Goal: Information Seeking & Learning: Learn about a topic

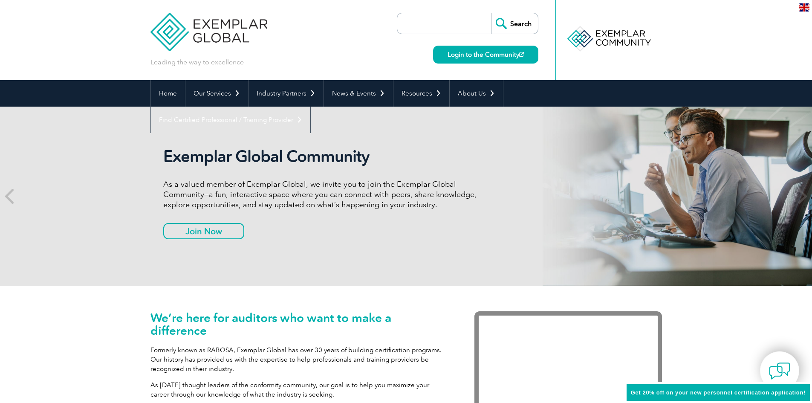
click at [438, 22] on input "search" at bounding box center [445, 23] width 89 height 20
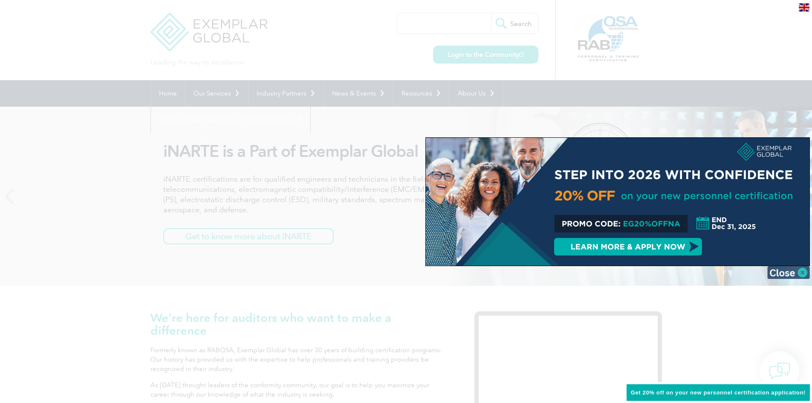
click at [790, 274] on img at bounding box center [788, 272] width 43 height 13
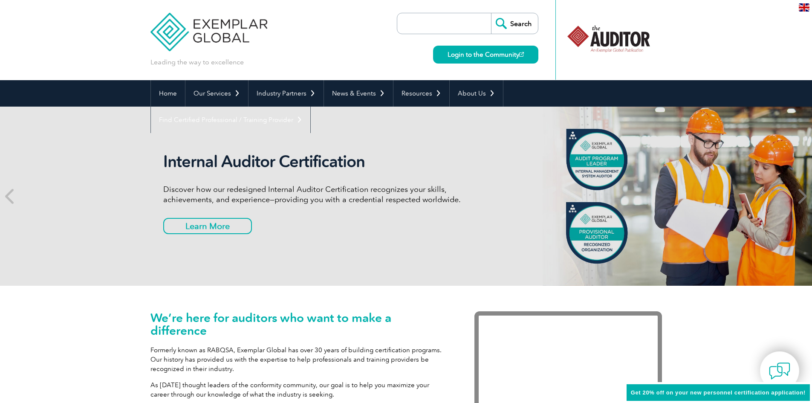
click at [803, 196] on icon at bounding box center [801, 196] width 11 height 0
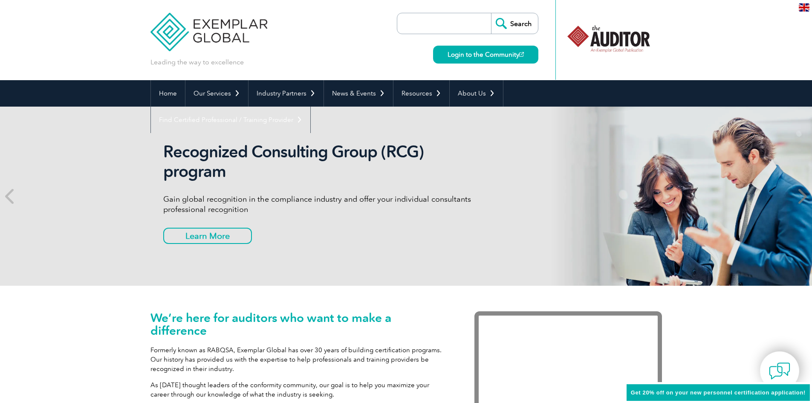
click at [803, 196] on icon at bounding box center [801, 196] width 11 height 0
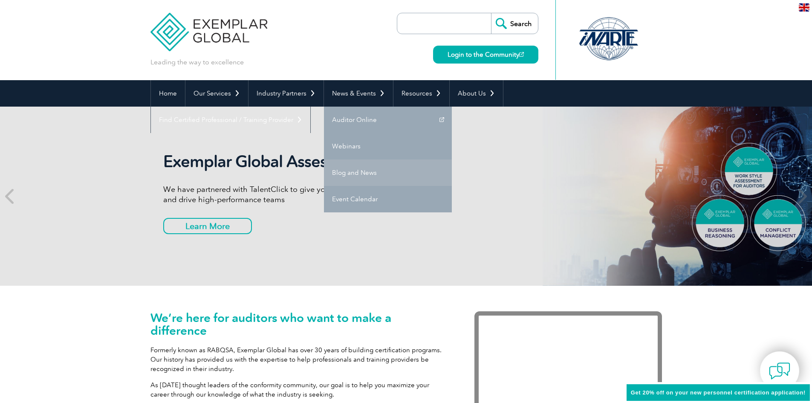
click at [353, 174] on link "Blog and News" at bounding box center [388, 172] width 128 height 26
